Goal: Navigation & Orientation: Go to known website

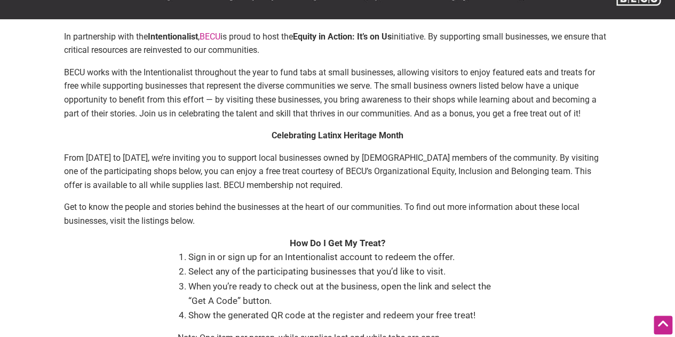
scroll to position [19, 0]
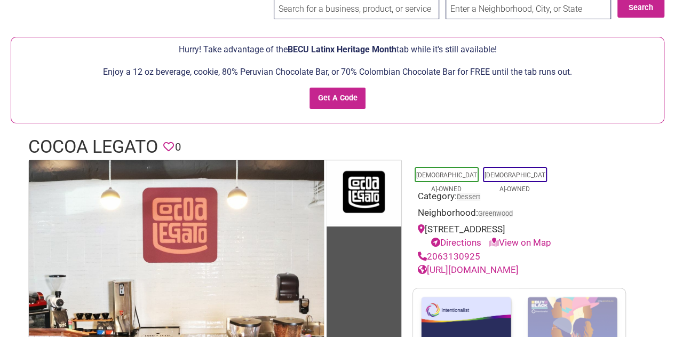
scroll to position [46, 0]
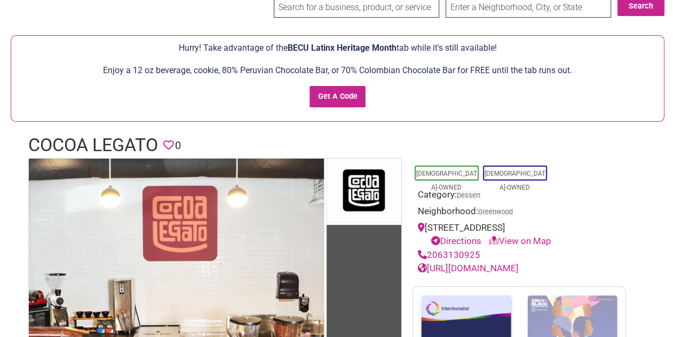
click at [462, 266] on link "[URL][DOMAIN_NAME]" at bounding box center [468, 268] width 101 height 11
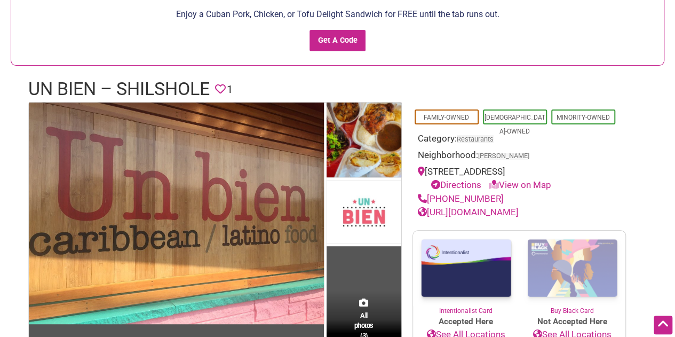
scroll to position [101, 0]
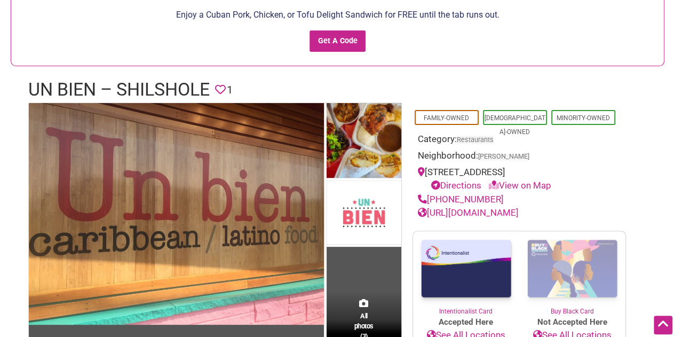
click at [461, 213] on link "[URL][DOMAIN_NAME]" at bounding box center [468, 212] width 101 height 11
